Goal: Task Accomplishment & Management: Use online tool/utility

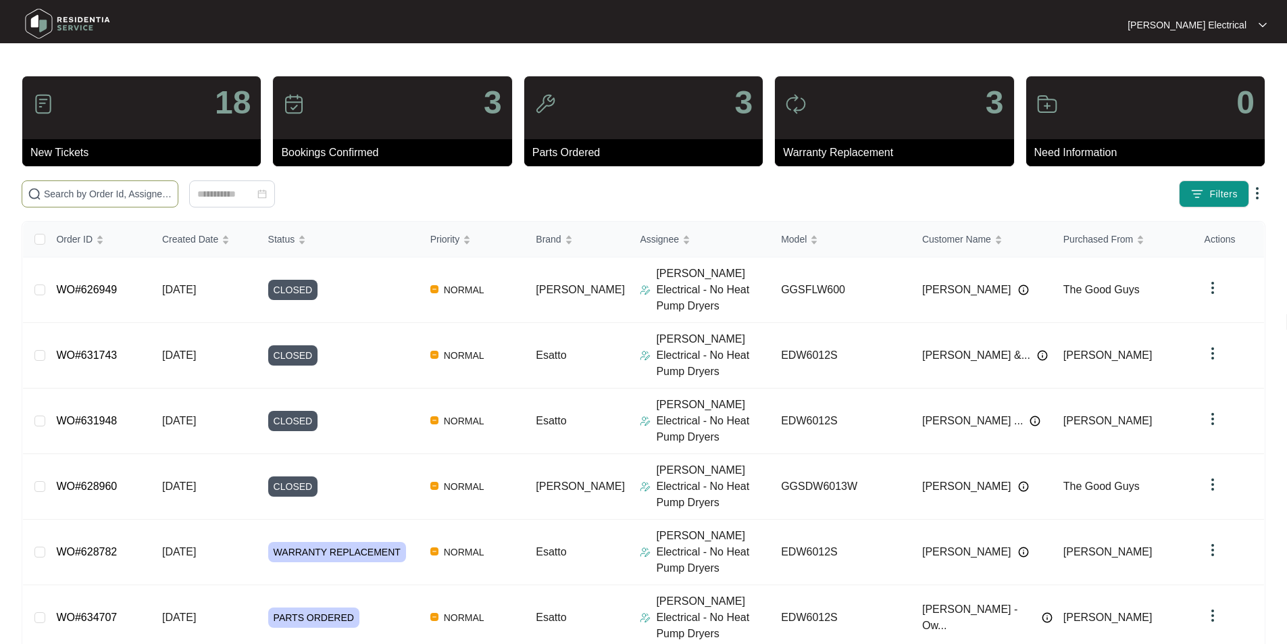
click at [172, 193] on input "text" at bounding box center [108, 194] width 128 height 15
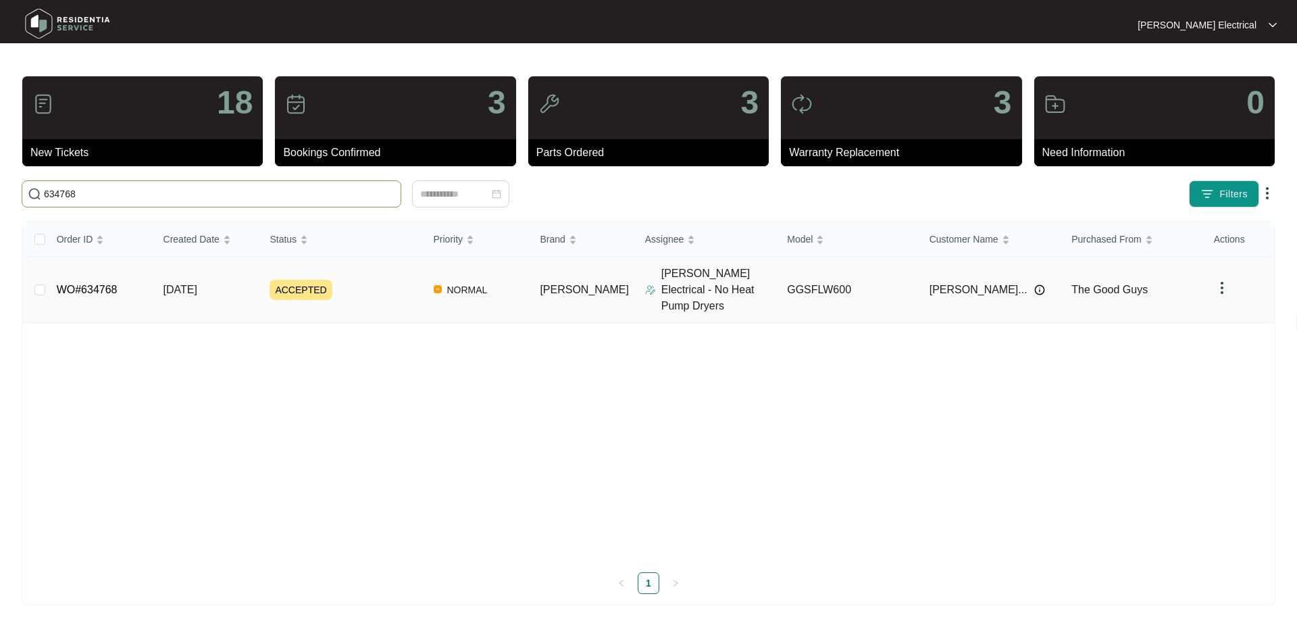
type input "634768"
click at [127, 284] on td "WO#634768" at bounding box center [99, 290] width 107 height 66
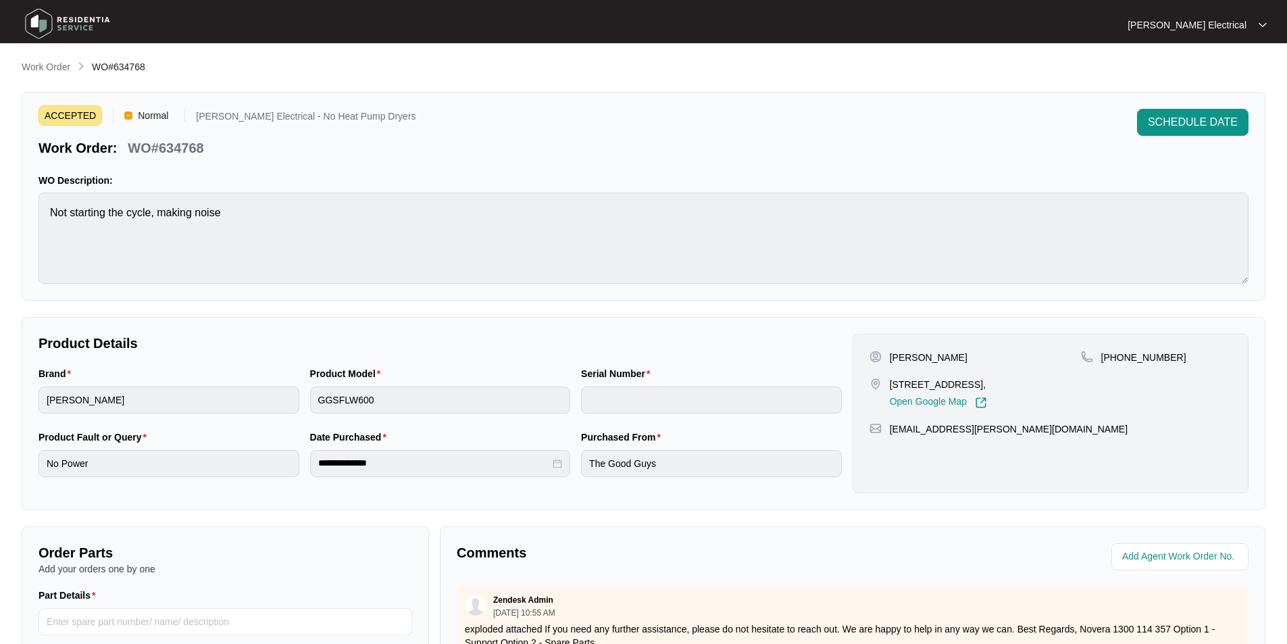
scroll to position [203, 0]
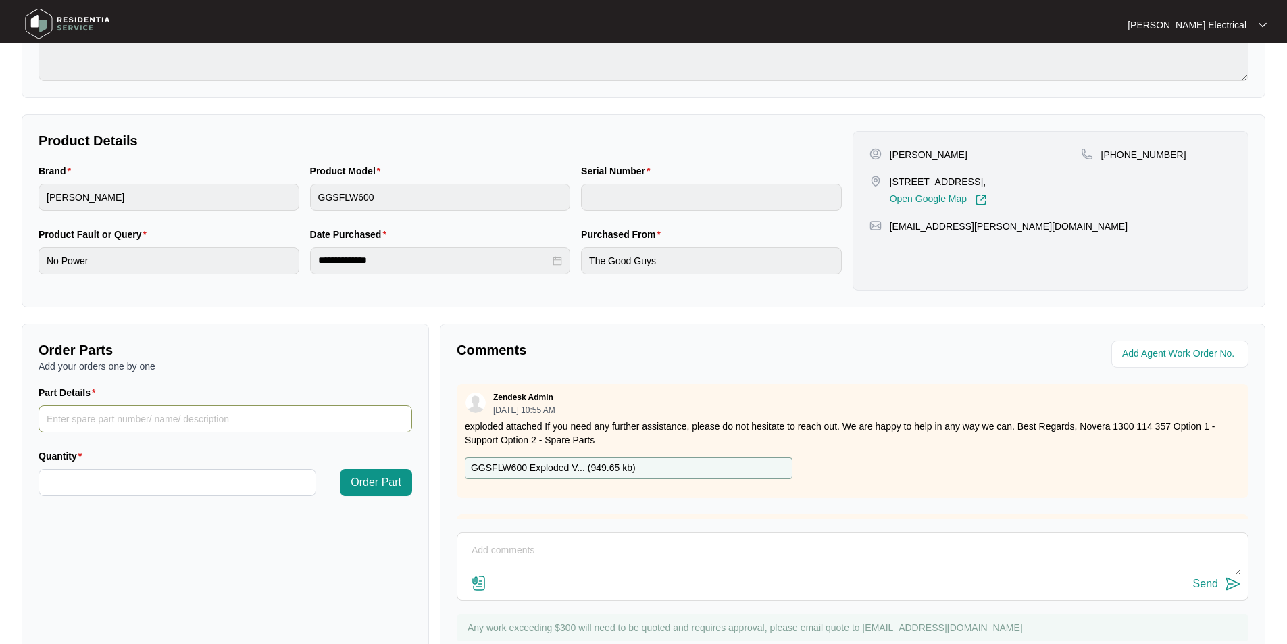
click at [97, 420] on input "Part Details" at bounding box center [226, 418] width 374 height 27
click at [547, 468] on p "GGSFLW600 Exploded V... ( 949.65 kb )" at bounding box center [553, 468] width 165 height 15
click at [565, 466] on p "GGSFLW600 Exploded V... ( 949.65 kb )" at bounding box center [553, 468] width 165 height 15
click at [115, 414] on input "Part Details" at bounding box center [226, 418] width 374 height 27
type input "sp14174"
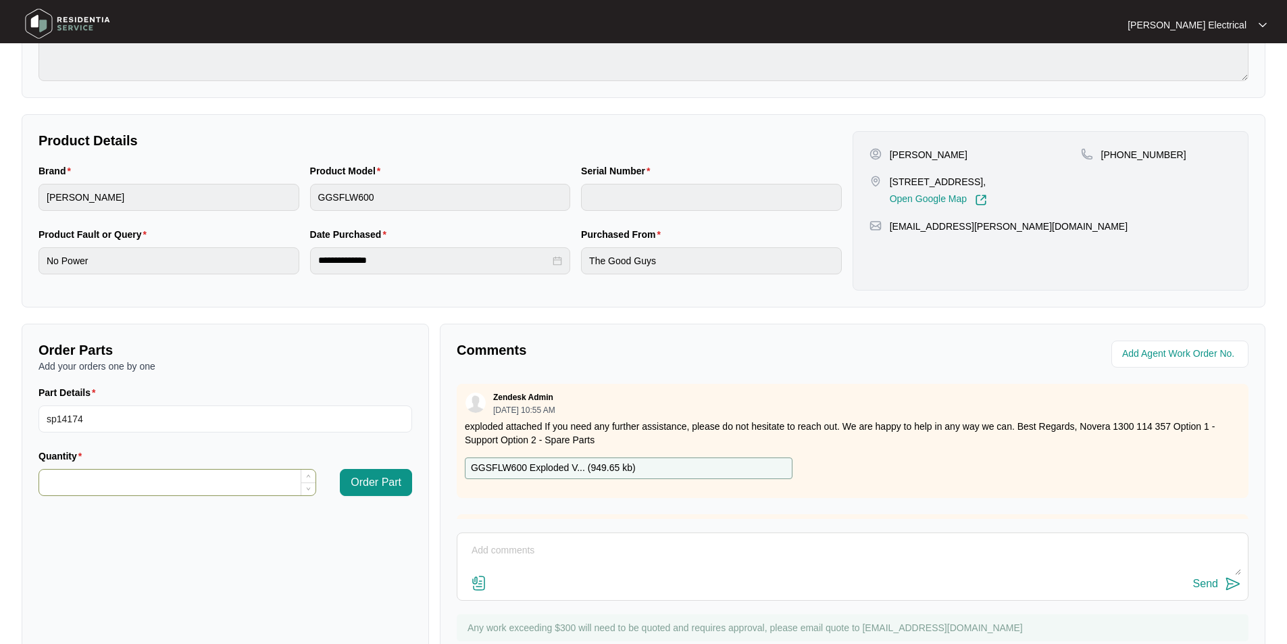
click at [155, 482] on input "Quantity" at bounding box center [177, 483] width 276 height 26
type input "*"
click at [382, 484] on span "Order Part" at bounding box center [376, 482] width 51 height 16
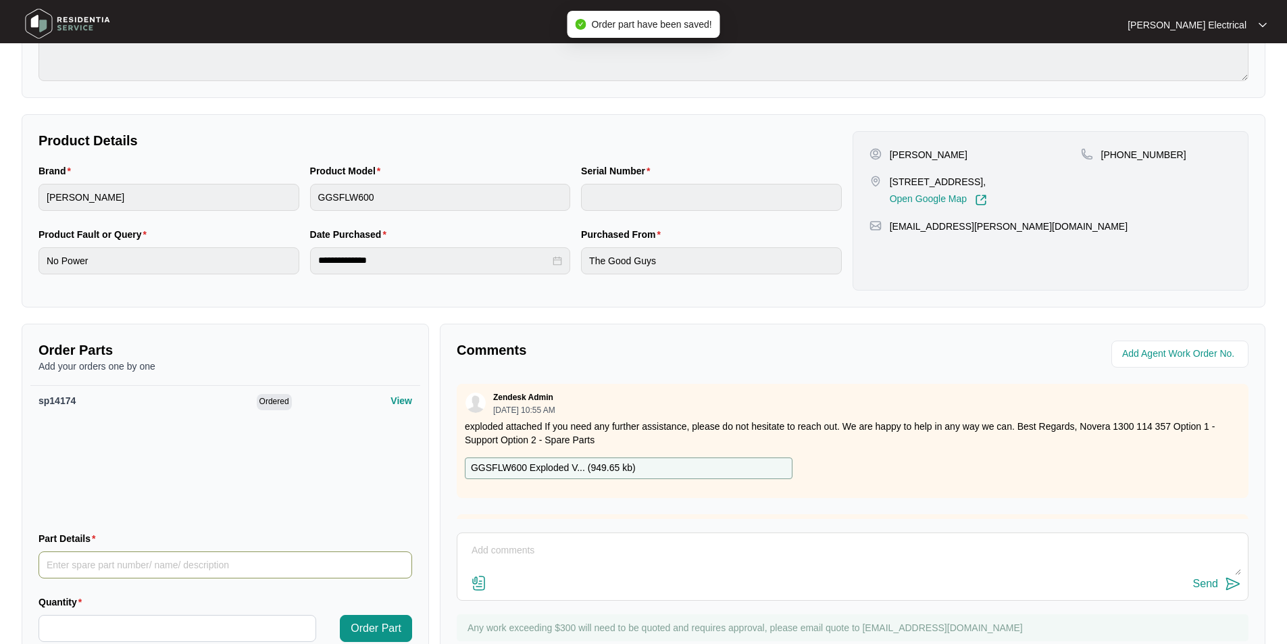
click at [64, 564] on input "Part Details" at bounding box center [226, 564] width 374 height 27
type input "sp14199"
click at [340, 615] on button "Order Part" at bounding box center [376, 628] width 72 height 27
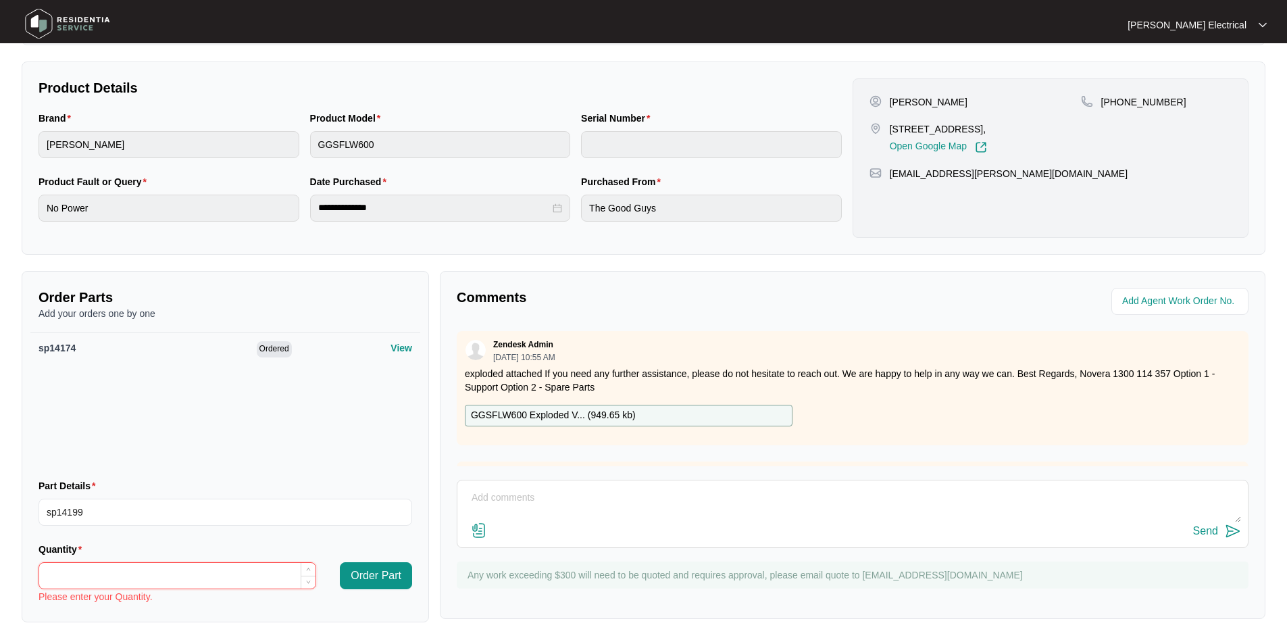
click at [83, 570] on input "Quantity" at bounding box center [177, 576] width 276 height 26
type input "*"
click at [391, 575] on span "Order Part" at bounding box center [376, 576] width 51 height 16
click at [532, 518] on textarea at bounding box center [852, 504] width 777 height 35
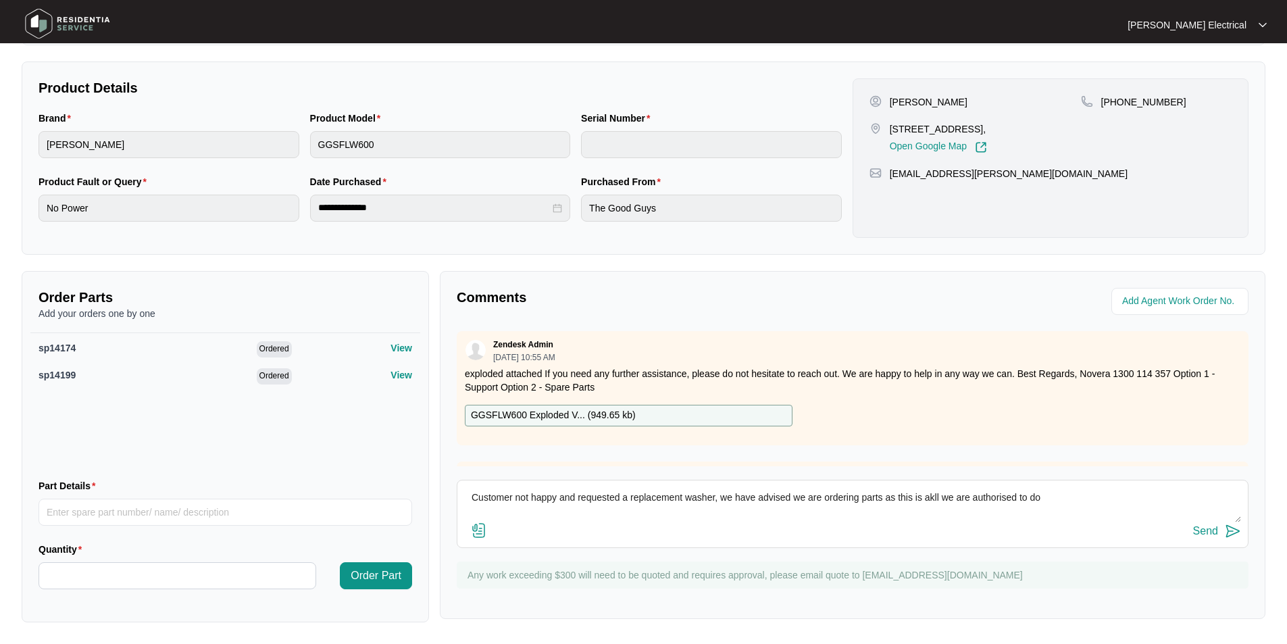
click at [937, 496] on textarea "Customer not happy and requested a replacement washer, we have advised we are o…" at bounding box center [852, 504] width 777 height 35
type textarea "Customer not happy and requested a replacement washer, we have advised we are o…"
click at [1209, 531] on div "Send" at bounding box center [1205, 531] width 25 height 12
